Goal: Information Seeking & Learning: Learn about a topic

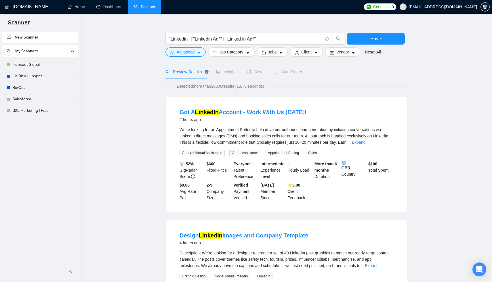
scroll to position [15, 0]
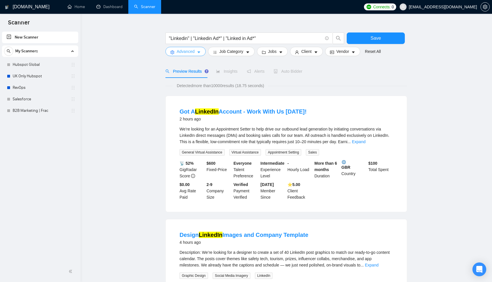
click at [198, 50] on icon "caret-down" at bounding box center [199, 52] width 4 height 4
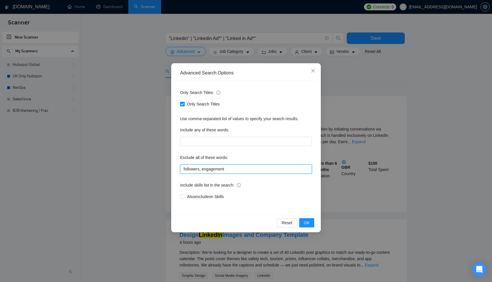
click at [230, 165] on input "followers, engagement" at bounding box center [246, 169] width 132 height 9
click at [231, 170] on input "followers, engagement" at bounding box center [246, 169] width 132 height 9
click at [305, 220] on span "OK" at bounding box center [307, 223] width 6 height 6
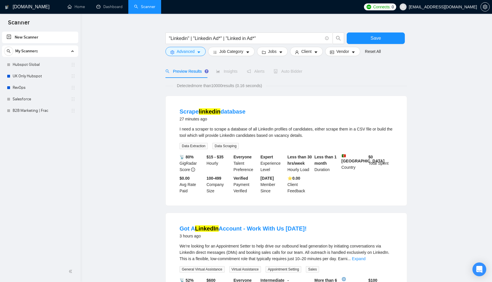
click at [292, 186] on div "⭐️ 0.00 Client Feedback" at bounding box center [299, 184] width 27 height 19
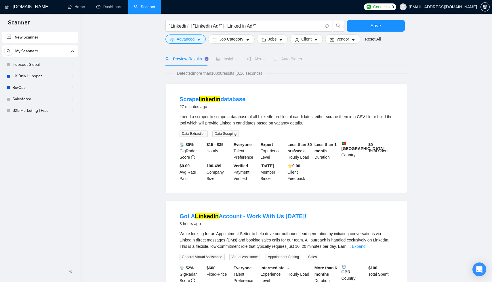
scroll to position [0, 0]
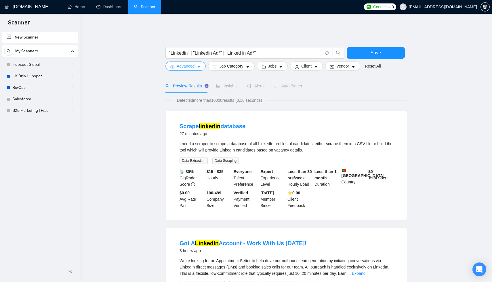
click at [194, 63] on span "Advanced" at bounding box center [186, 66] width 18 height 6
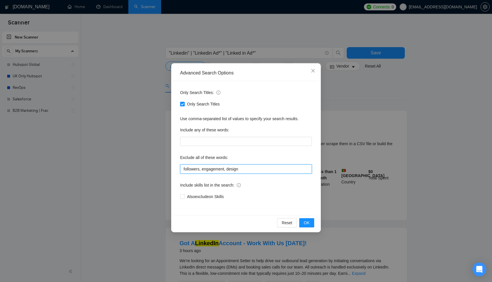
click at [252, 173] on input "followers, engagement, design" at bounding box center [246, 169] width 132 height 9
click at [305, 221] on span "OK" at bounding box center [307, 223] width 6 height 6
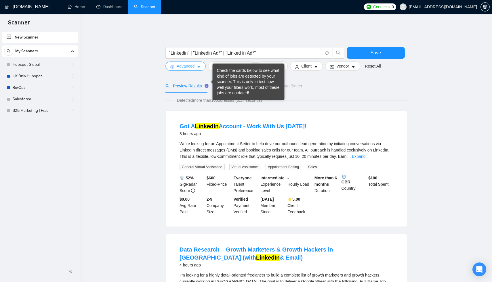
click at [198, 66] on button "Advanced" at bounding box center [185, 66] width 40 height 9
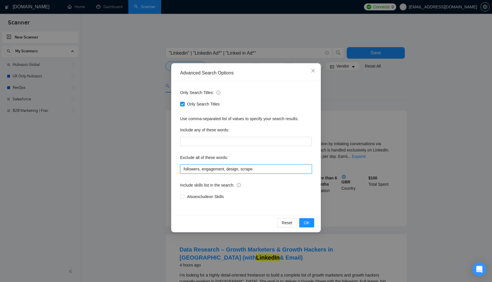
click at [270, 171] on input "followers, engagement, design, scrape" at bounding box center [246, 169] width 132 height 9
click at [307, 222] on span "OK" at bounding box center [307, 223] width 6 height 6
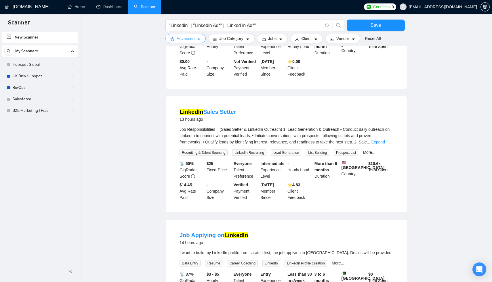
scroll to position [407, 0]
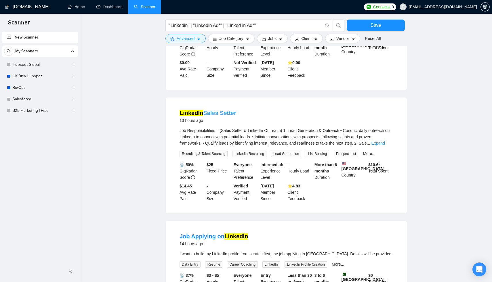
drag, startPoint x: 246, startPoint y: 101, endPoint x: 218, endPoint y: 100, distance: 27.1
click at [218, 109] on div "LinkedIn Sales Setter 13 hours ago" at bounding box center [287, 116] width 214 height 15
copy link "Setter"
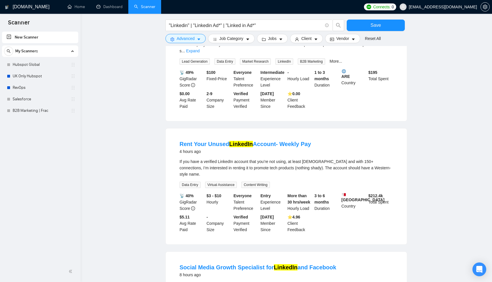
scroll to position [54, 0]
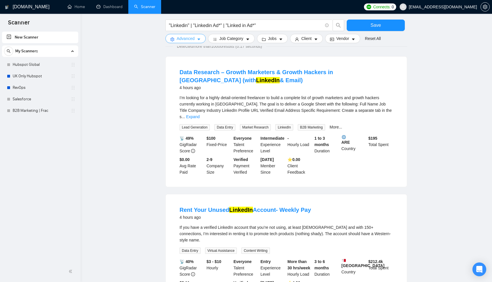
click at [196, 38] on button "Advanced" at bounding box center [185, 38] width 40 height 9
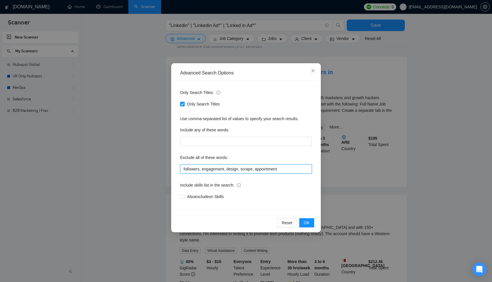
click at [291, 170] on input "followers, engagement, design, scrape, appointment" at bounding box center [246, 169] width 132 height 9
paste input "Setter"
type input "followers, engagement, design, scrape, appointment, Setter"
click at [305, 220] on span "OK" at bounding box center [307, 223] width 6 height 6
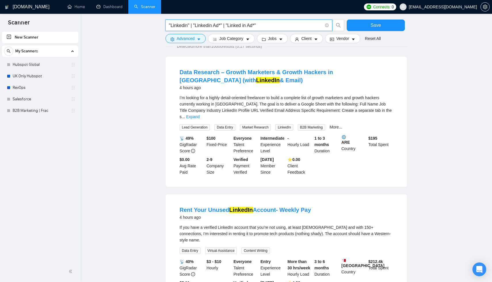
click at [189, 26] on input ""Linkedin" | "Linkedin Ad*" | "Linked in Ad*"" at bounding box center [246, 25] width 154 height 7
drag, startPoint x: 192, startPoint y: 24, endPoint x: 139, endPoint y: 23, distance: 53.0
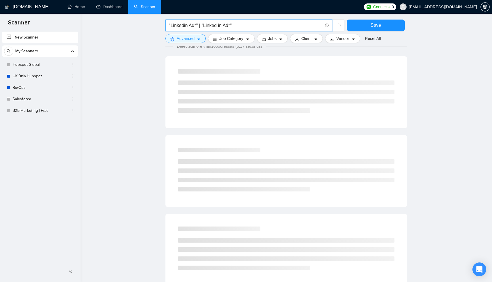
scroll to position [0, 0]
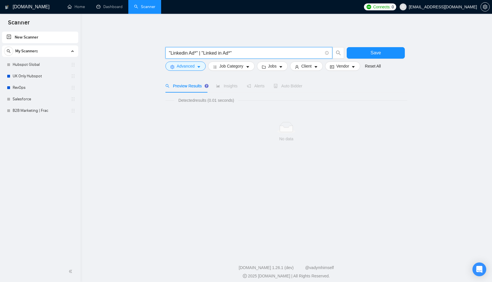
click at [201, 50] on input ""Linkedin Ad*" | "Linked in Ad*"" at bounding box center [246, 53] width 154 height 7
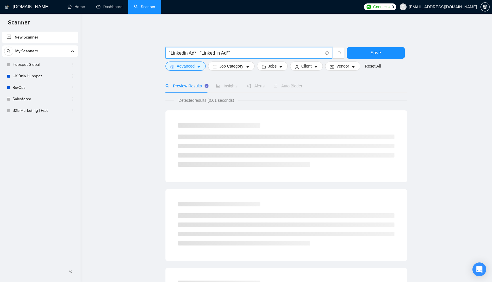
click at [232, 50] on input ""Linkedin Ad* | "Linked in Ad*"" at bounding box center [246, 53] width 154 height 7
click at [235, 50] on input ""Linkedin Ad* | "Linked in Ad*"" at bounding box center [246, 53] width 154 height 7
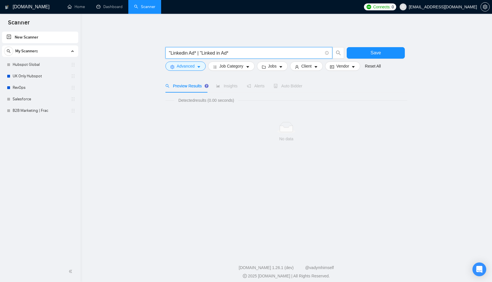
click at [173, 50] on input ""Linkedin Ad* | "Linked in Ad*" at bounding box center [246, 53] width 154 height 7
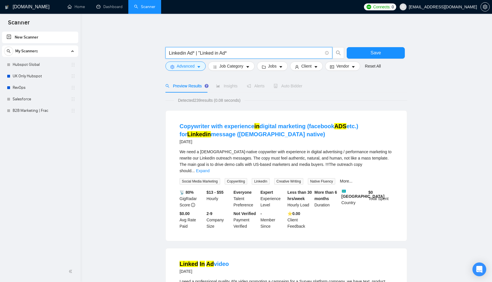
click at [232, 50] on input "Linkedin Ad* | "Linked in Ad*" at bounding box center [246, 53] width 154 height 7
click at [229, 50] on input "Linkedin Ad* | "Linked in Ad*" at bounding box center [246, 53] width 154 height 7
click at [221, 50] on input "Linkedin Ad* | "Linked in Ad*" at bounding box center [246, 53] width 154 height 7
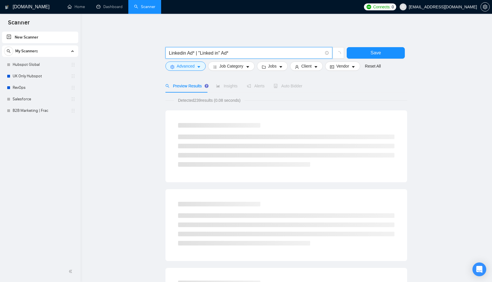
click at [187, 50] on input "Linkedin Ad* | "Linked in" Ad*" at bounding box center [246, 53] width 154 height 7
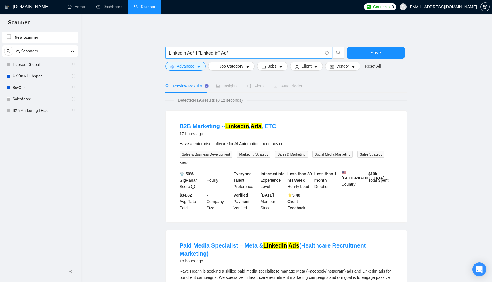
click at [194, 50] on input "Linkedin Ad* | "Linked in" Ad*" at bounding box center [246, 53] width 154 height 7
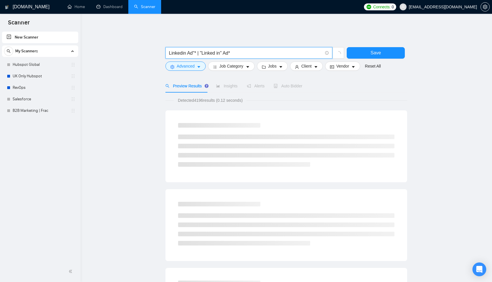
click at [170, 50] on input "Linkedin Ad"* | "Linked in" Ad*" at bounding box center [246, 53] width 154 height 7
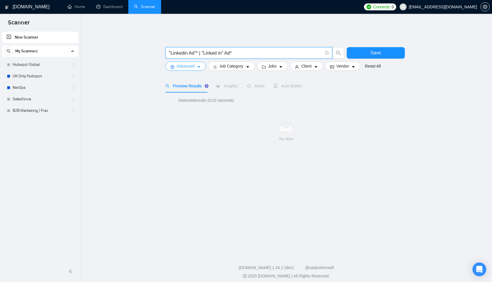
click at [181, 65] on span "Advanced" at bounding box center [186, 66] width 18 height 6
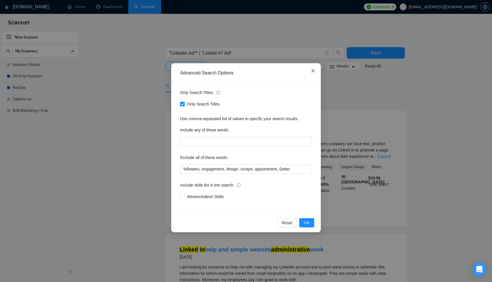
click at [316, 72] on span "Close" at bounding box center [313, 71] width 16 height 16
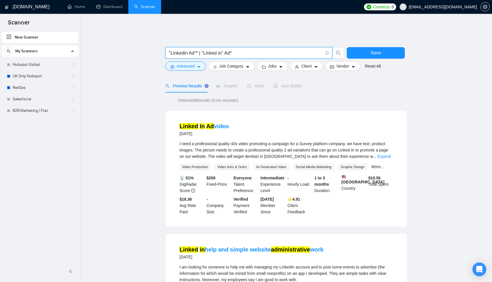
click at [198, 50] on input ""Linkedin Ad"* | "Linked in" Ad*" at bounding box center [246, 53] width 154 height 7
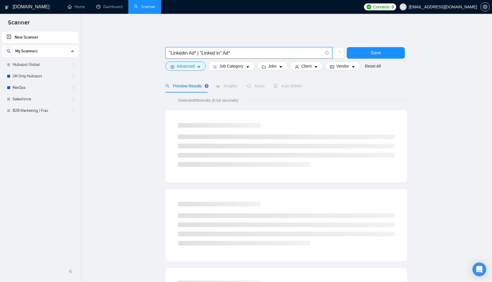
click at [172, 50] on input ""Linkedin Ad* | "Linked in" Ad*" at bounding box center [246, 53] width 154 height 7
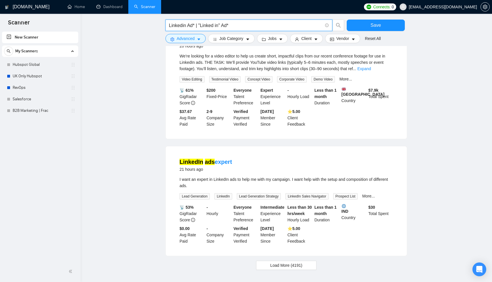
scroll to position [490, 0]
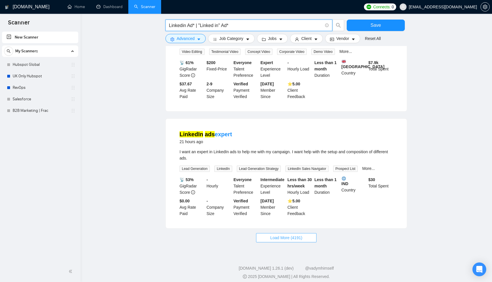
type input "Linkedin Ad* | "Linked in" Ad*"
click at [309, 233] on button "Load More (4191)" at bounding box center [286, 237] width 60 height 9
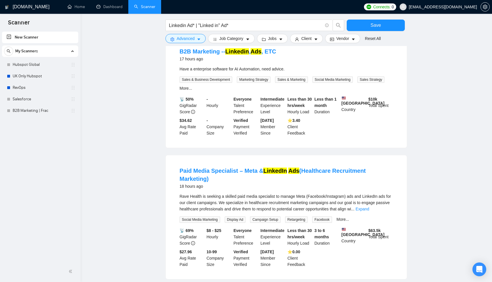
scroll to position [0, 0]
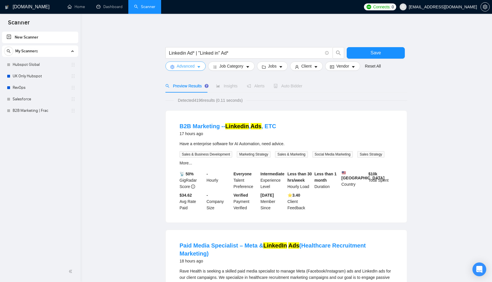
click at [197, 65] on icon "caret-down" at bounding box center [199, 67] width 4 height 4
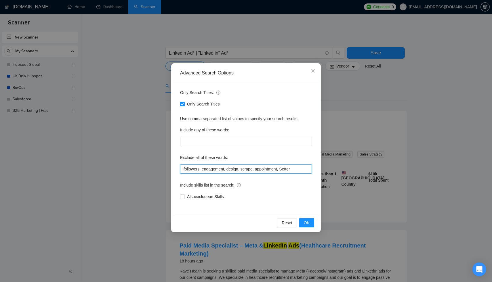
click at [297, 170] on input "followers, engagement, design, scrape, appointment, Setter" at bounding box center [246, 169] width 132 height 9
click at [275, 172] on input "followers, engagement, design, scrape, appointment, Setter, design" at bounding box center [246, 169] width 132 height 9
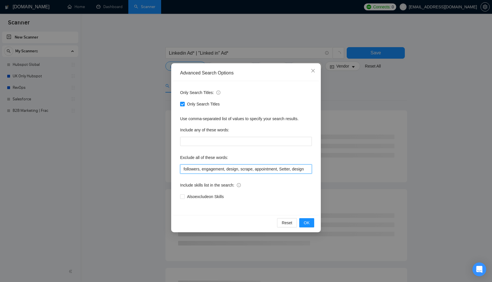
click at [297, 172] on input "followers, engagement, design, scrape, appointment, Setter, design" at bounding box center [246, 169] width 132 height 9
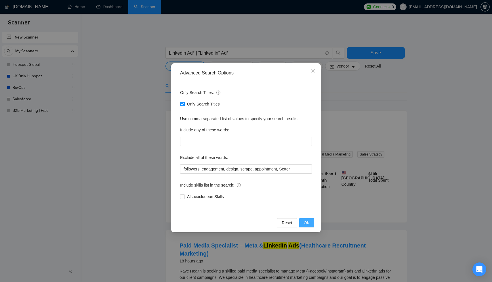
click at [307, 222] on span "OK" at bounding box center [307, 223] width 6 height 6
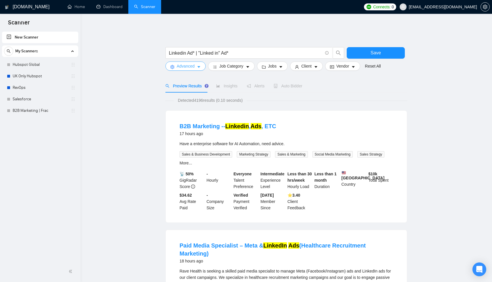
click at [189, 66] on button "Advanced" at bounding box center [185, 66] width 40 height 9
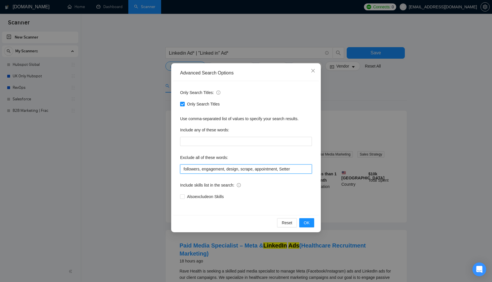
click at [296, 169] on input "followers, engagement, design, scrape, appointment, Setter" at bounding box center [246, 169] width 132 height 9
click at [308, 224] on span "OK" at bounding box center [307, 223] width 6 height 6
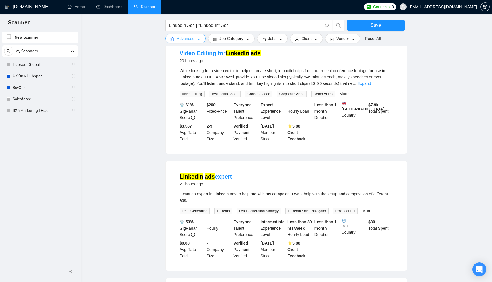
scroll to position [503, 0]
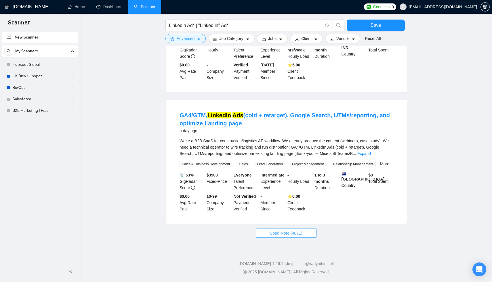
click at [289, 233] on span "Load More (4071)" at bounding box center [286, 233] width 32 height 6
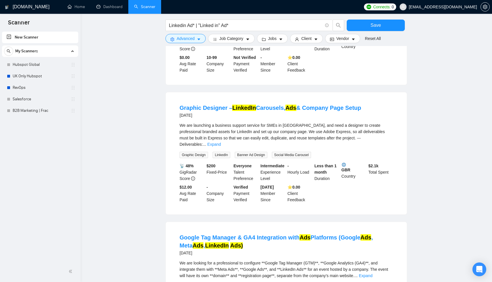
scroll to position [642, 0]
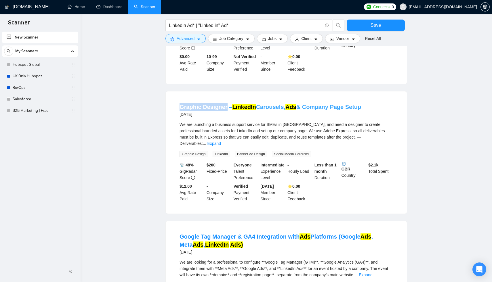
drag, startPoint x: 178, startPoint y: 107, endPoint x: 224, endPoint y: 109, distance: 46.6
click at [224, 109] on li "Graphic Designer – LinkedIn Carousels, Ads & Company Page Setup [DATE] We are l…" at bounding box center [286, 152] width 227 height 109
copy link "Graphic Designer"
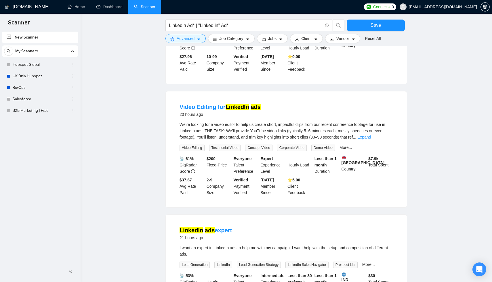
scroll to position [262, 0]
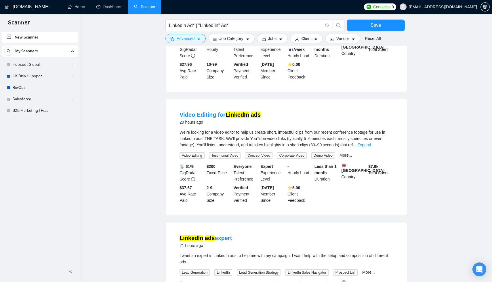
click at [198, 43] on form "Linkedin Ad* | "Linked in" Ad* Save Advanced Job Category Jobs Client Vendor Re…" at bounding box center [286, 30] width 242 height 32
click at [198, 39] on icon "caret-down" at bounding box center [199, 39] width 4 height 4
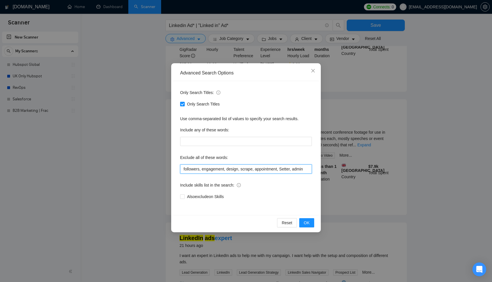
click at [290, 170] on input "followers, engagement, design, scrape, appointment, Setter, admin" at bounding box center [246, 169] width 132 height 9
click at [305, 169] on input "followers, engagement, design, scrape, appointment, Setter, admin" at bounding box center [246, 169] width 132 height 9
click at [309, 170] on input "followers, engagement, design, scrape, appointment, Setter, admin" at bounding box center [246, 169] width 132 height 9
paste input "Graphic Designer"
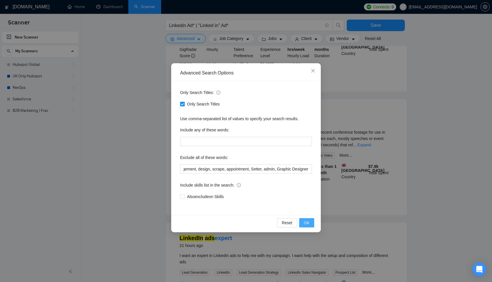
click at [307, 226] on span "OK" at bounding box center [307, 223] width 6 height 6
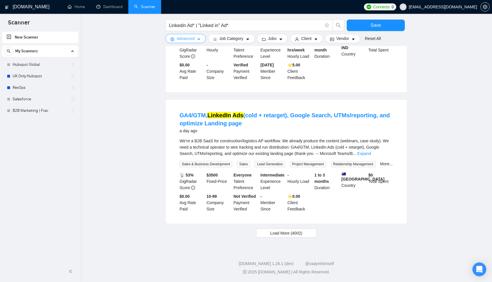
scroll to position [503, 0]
click at [296, 234] on span "Load More (4002)" at bounding box center [286, 233] width 32 height 6
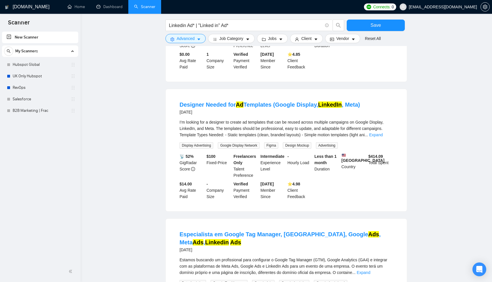
scroll to position [770, 0]
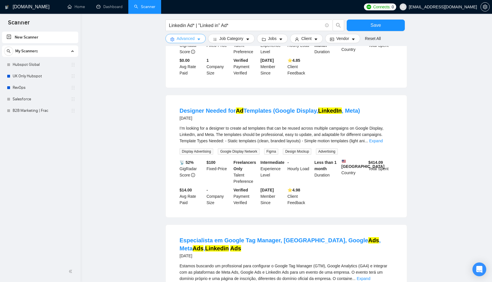
click at [198, 40] on icon "caret-down" at bounding box center [199, 39] width 4 height 4
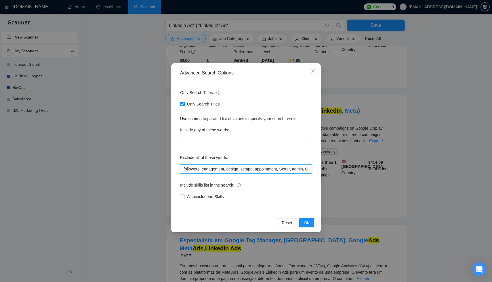
click at [201, 167] on input "followers, engagement, design, scrape, appointment, Setter, admin, Graphic Desi…" at bounding box center [246, 169] width 132 height 9
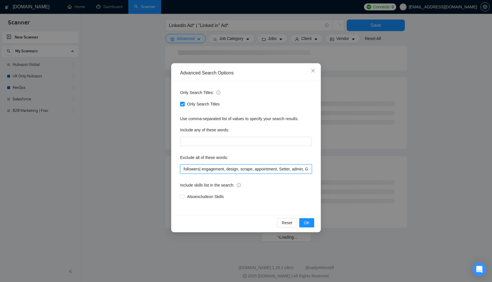
click at [229, 170] on input "followers| engagement, design, scrape, appointment, Setter, admin, Graphic Desi…" at bounding box center [246, 169] width 132 height 9
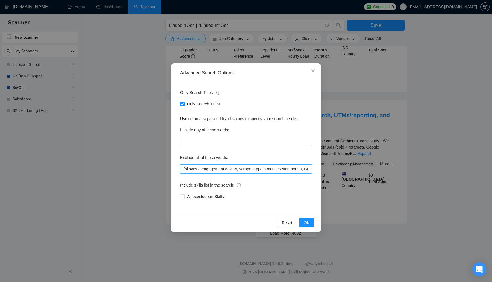
scroll to position [503, 0]
click at [242, 169] on input "followers| engagement |design, scrape, appointment, Setter, admin, Graphic Desi…" at bounding box center [246, 169] width 132 height 9
click at [258, 170] on input "followers| engagement |design |scrape, appointment, Setter, admin, Graphic Desi…" at bounding box center [246, 169] width 132 height 9
click at [283, 169] on input "followers| engagement |design |scrape | appointment, Setter, admin, Graphic Des…" at bounding box center [246, 169] width 132 height 9
click at [300, 169] on input "followers| engagement |design |scrape | appointment | Setter, admin, Graphic De…" at bounding box center [246, 169] width 132 height 9
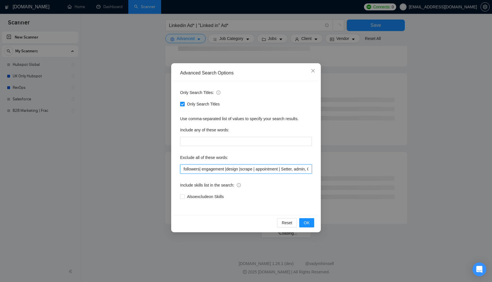
scroll to position [270, 0]
click at [298, 168] on input "followers| engagement |design |scrape | appointment | Setter, admin, Graphic De…" at bounding box center [246, 169] width 132 height 9
click at [281, 168] on input "followers| engagement |design |scrape | appointment | Setter |admin, Graphic De…" at bounding box center [246, 169] width 132 height 9
type input "followers| engagement |design |scrape | appointment | Setter |admin | Graphic D…"
click at [308, 222] on span "OK" at bounding box center [307, 223] width 6 height 6
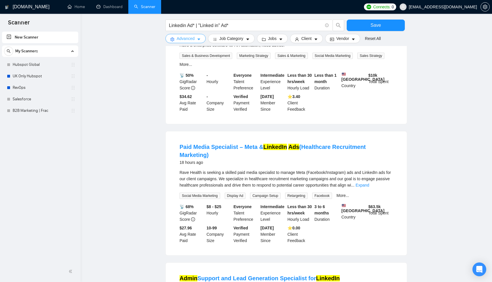
scroll to position [496, 0]
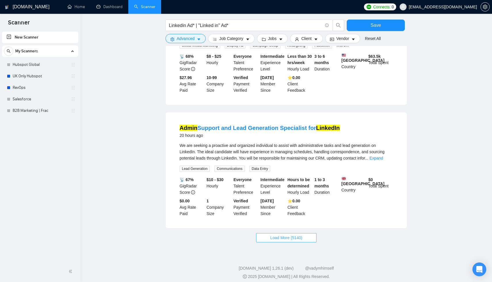
click at [274, 235] on span "Load More (5140)" at bounding box center [286, 238] width 32 height 6
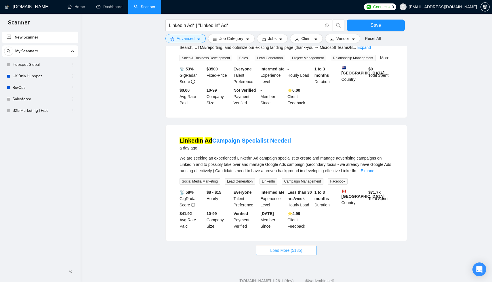
scroll to position [1127, 0]
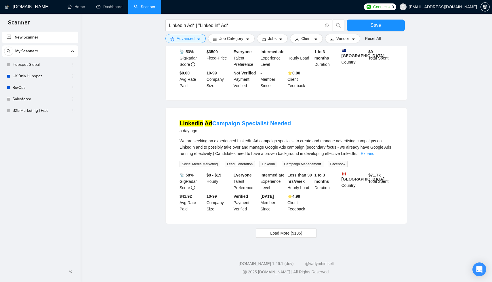
click at [280, 233] on span "Load More (5135)" at bounding box center [286, 233] width 32 height 6
click at [280, 235] on span "Loading..." at bounding box center [286, 233] width 22 height 6
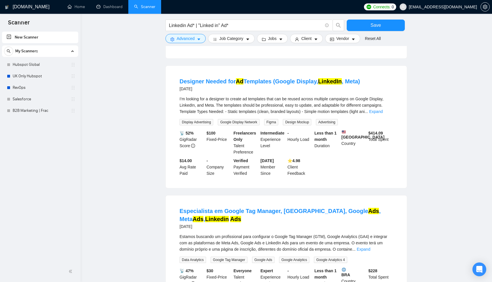
scroll to position [1762, 0]
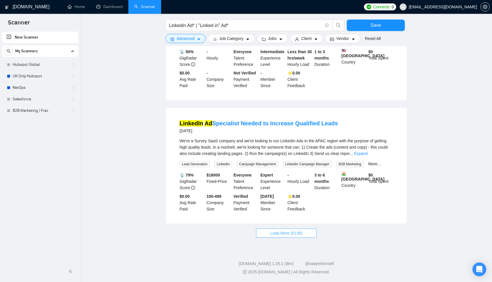
click at [298, 230] on span "Load More (5130)" at bounding box center [286, 233] width 32 height 6
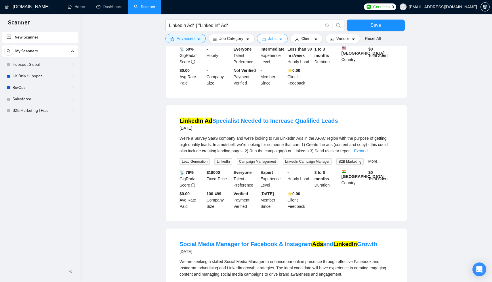
click at [276, 42] on button "Jobs" at bounding box center [272, 38] width 31 height 9
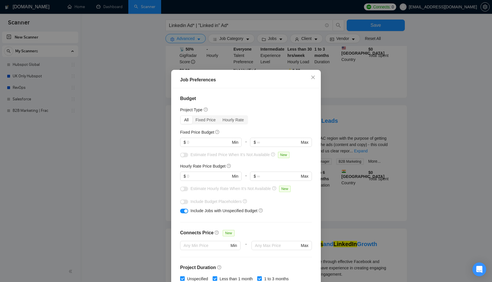
click at [277, 41] on div "Job Preferences Budget Project Type All Fixed Price Hourly Rate Fixed Price Bud…" at bounding box center [246, 141] width 492 height 282
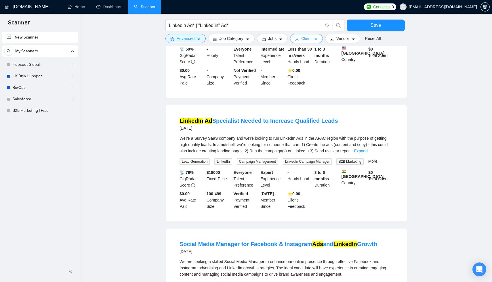
click at [318, 39] on icon "caret-down" at bounding box center [316, 39] width 4 height 4
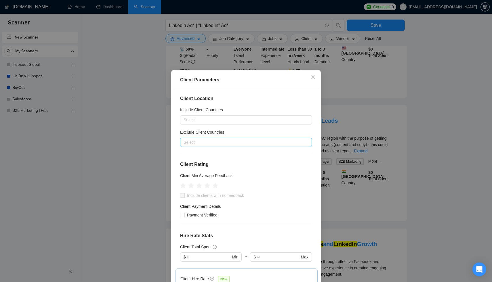
click at [243, 141] on div at bounding box center [243, 142] width 123 height 7
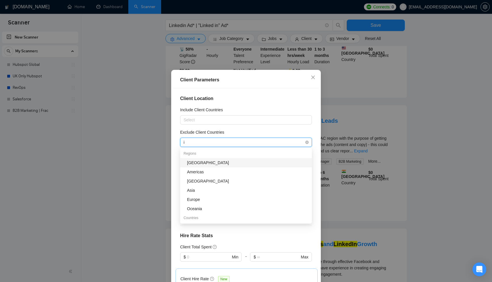
type input "in"
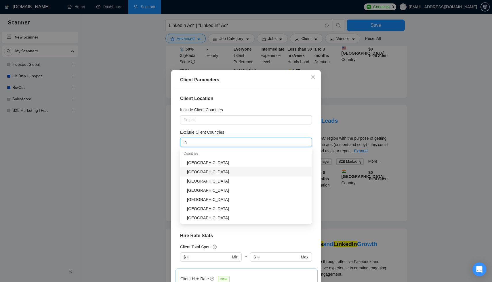
click at [219, 170] on div "[GEOGRAPHIC_DATA]" at bounding box center [247, 172] width 121 height 6
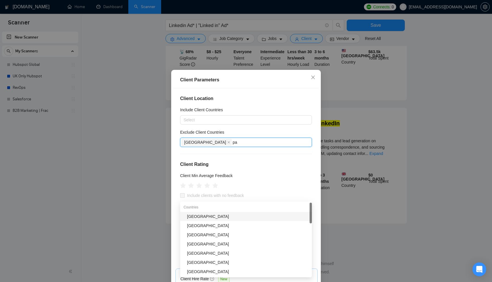
scroll to position [496, 0]
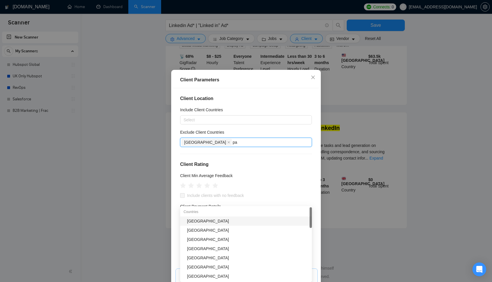
type input "p"
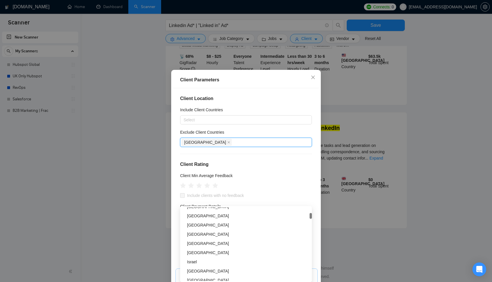
scroll to position [126, 0]
click at [208, 216] on div "[GEOGRAPHIC_DATA]" at bounding box center [247, 215] width 121 height 6
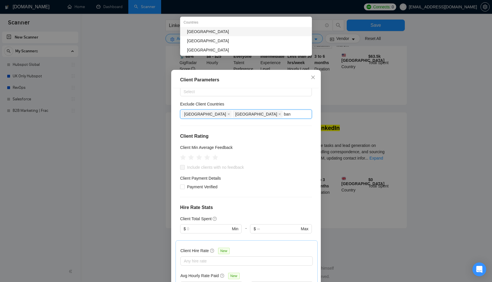
scroll to position [24, 0]
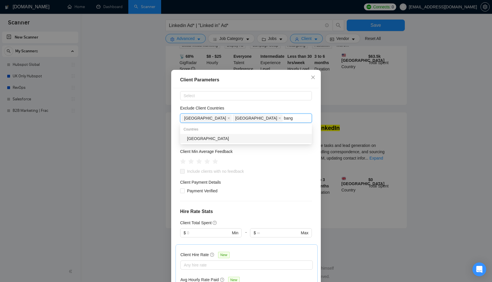
type input "bangl"
click at [218, 140] on div "[GEOGRAPHIC_DATA]" at bounding box center [247, 139] width 121 height 6
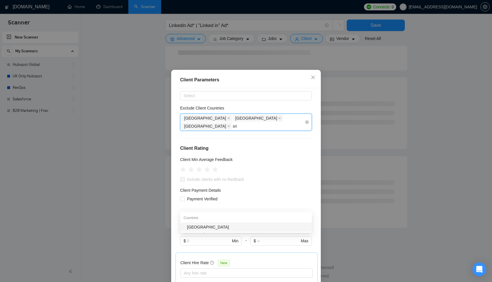
scroll to position [496, 0]
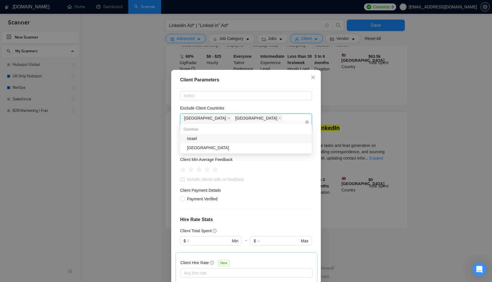
type input "sri"
click at [233, 141] on div "[GEOGRAPHIC_DATA]" at bounding box center [247, 139] width 121 height 6
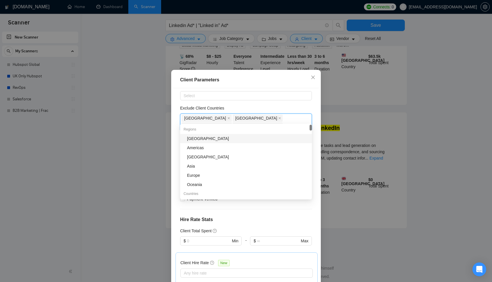
click at [269, 85] on div "Client Parameters" at bounding box center [246, 80] width 146 height 16
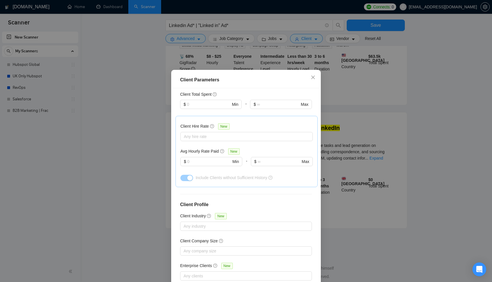
scroll to position [29, 0]
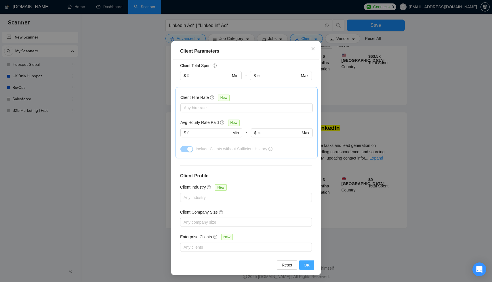
click at [307, 265] on span "OK" at bounding box center [307, 265] width 6 height 6
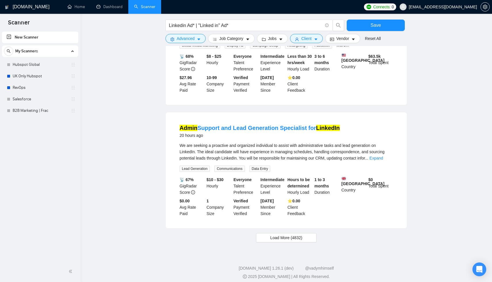
scroll to position [0, 0]
click at [315, 210] on div "📡 67% GigRadar Score $10 - $30 Hourly Everyone Talent Preference Intermediate E…" at bounding box center [286, 197] width 216 height 40
click at [304, 235] on button "Load More (4832)" at bounding box center [286, 237] width 60 height 9
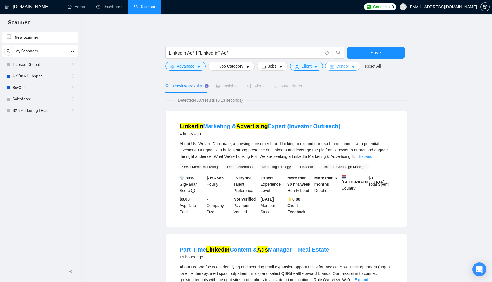
click at [349, 64] on span "Vendor" at bounding box center [342, 66] width 13 height 6
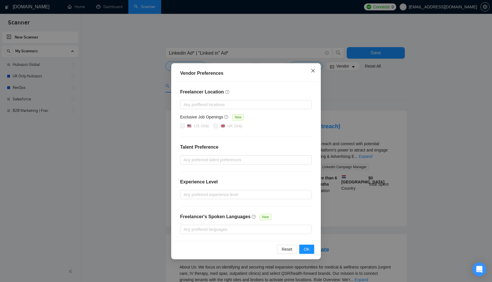
click at [314, 72] on icon "close" at bounding box center [312, 70] width 3 height 3
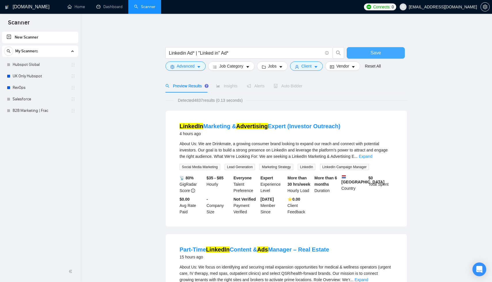
click at [375, 50] on span "Save" at bounding box center [376, 52] width 10 height 7
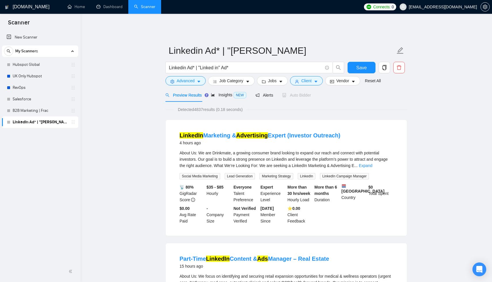
click at [45, 124] on link "Linkedin Ad* | "[PERSON_NAME]" at bounding box center [40, 123] width 55 height 12
click at [78, 8] on link "Home" at bounding box center [76, 6] width 17 height 5
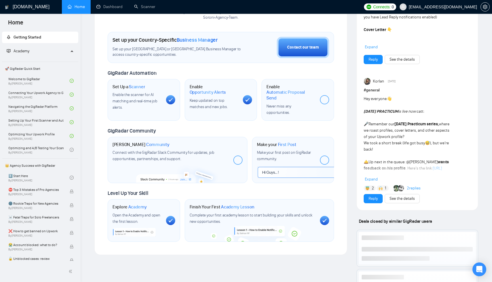
scroll to position [119, 0]
